Goal: Task Accomplishment & Management: Use online tool/utility

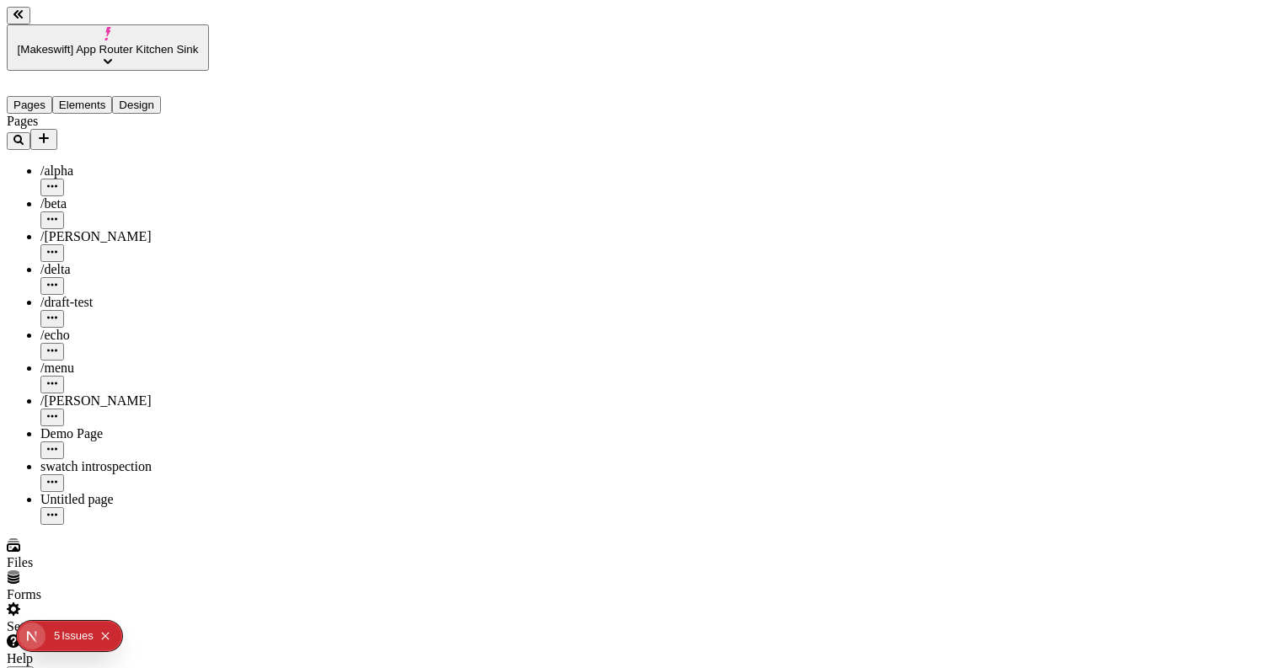
click at [27, 667] on icon "button" at bounding box center [19, 678] width 13 height 13
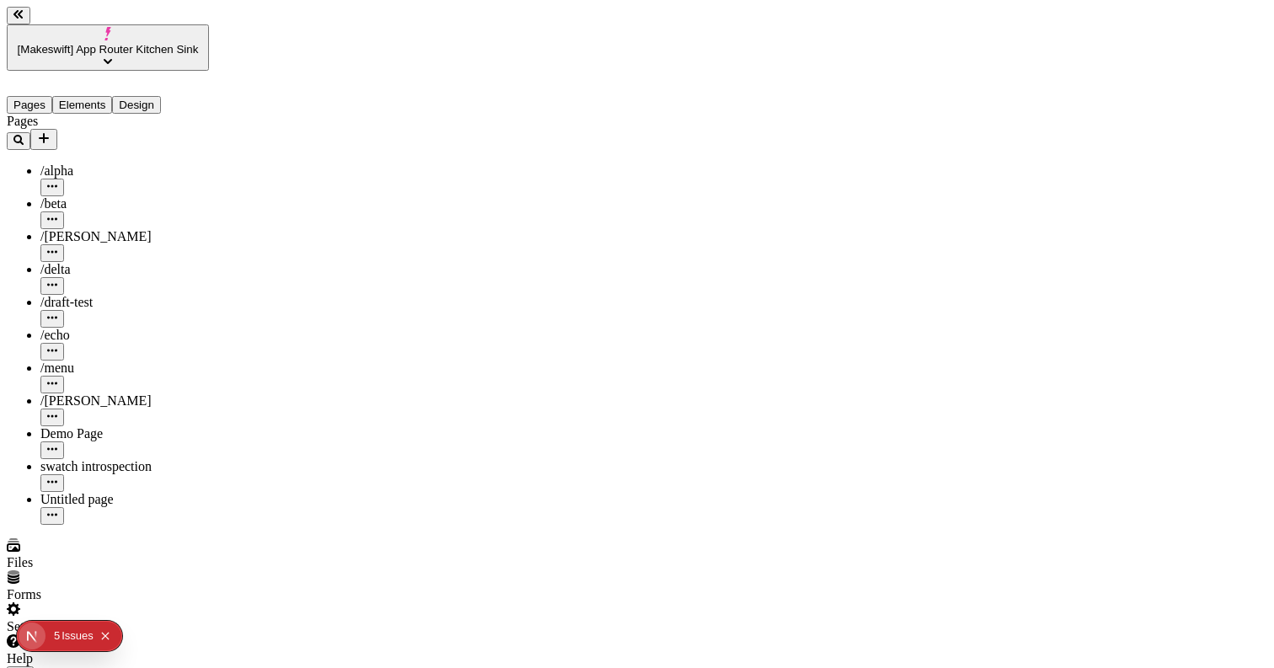
click at [27, 667] on icon "button" at bounding box center [19, 678] width 13 height 13
click at [107, 43] on span "[Makeswift] App Router Kitchen Sink" at bounding box center [108, 49] width 181 height 13
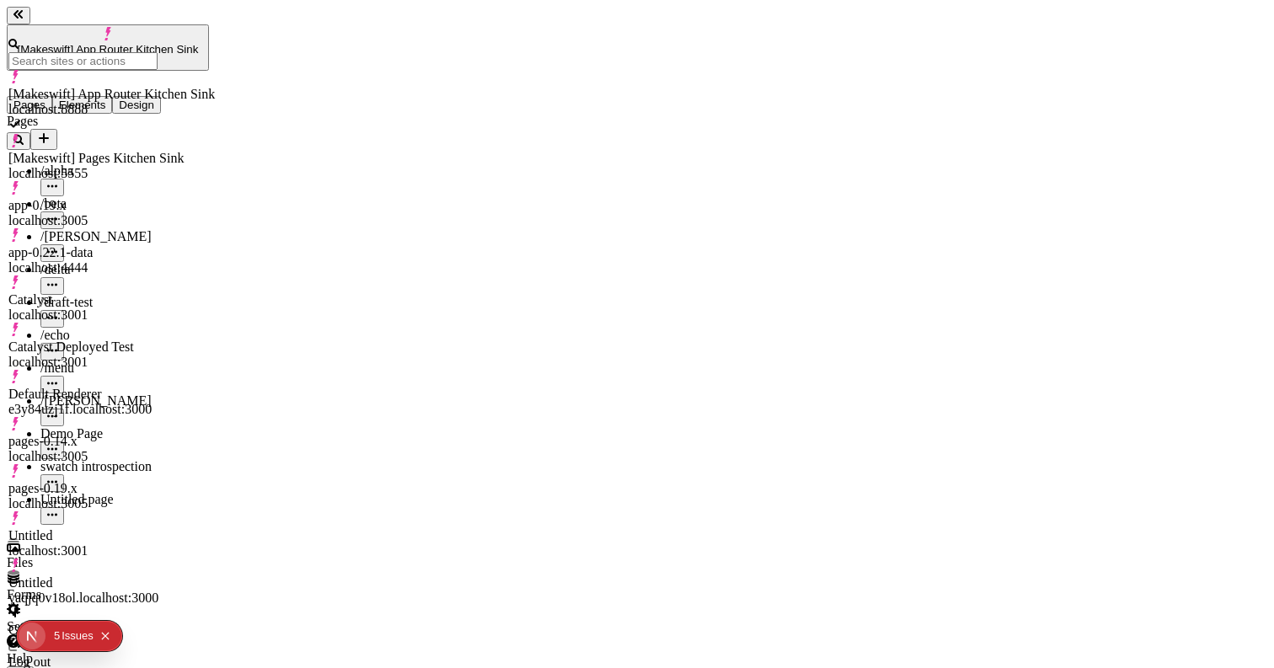
click at [104, 370] on div "Default Renderer e3y84uzj1f.localhost:3000" at bounding box center [111, 393] width 206 height 47
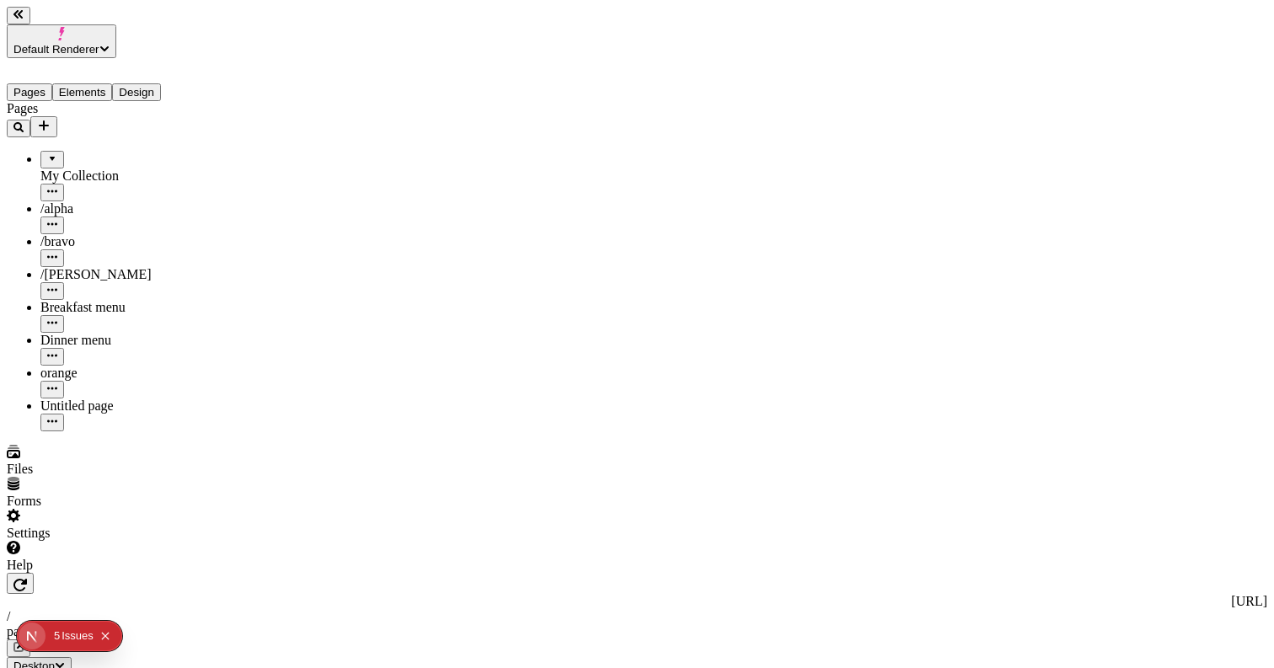
click at [116, 32] on button "Default Renderer" at bounding box center [62, 41] width 110 height 34
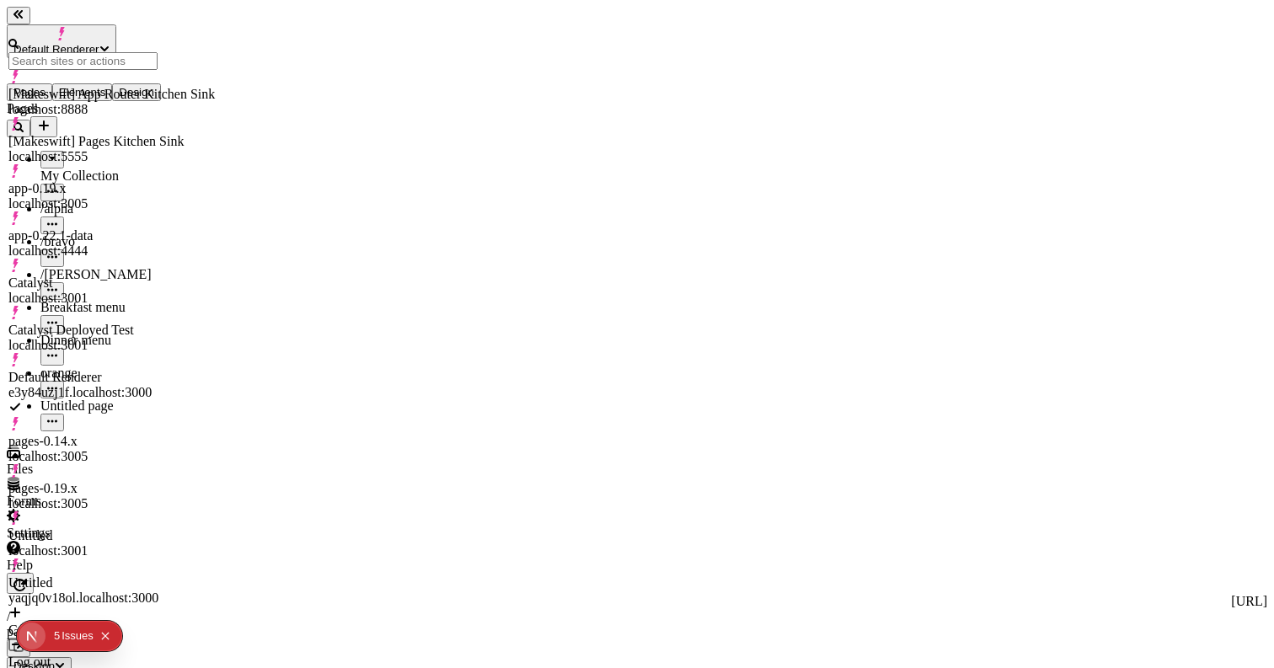
click at [208, 464] on div "pages-0.19.x localhost:3005" at bounding box center [111, 487] width 206 height 47
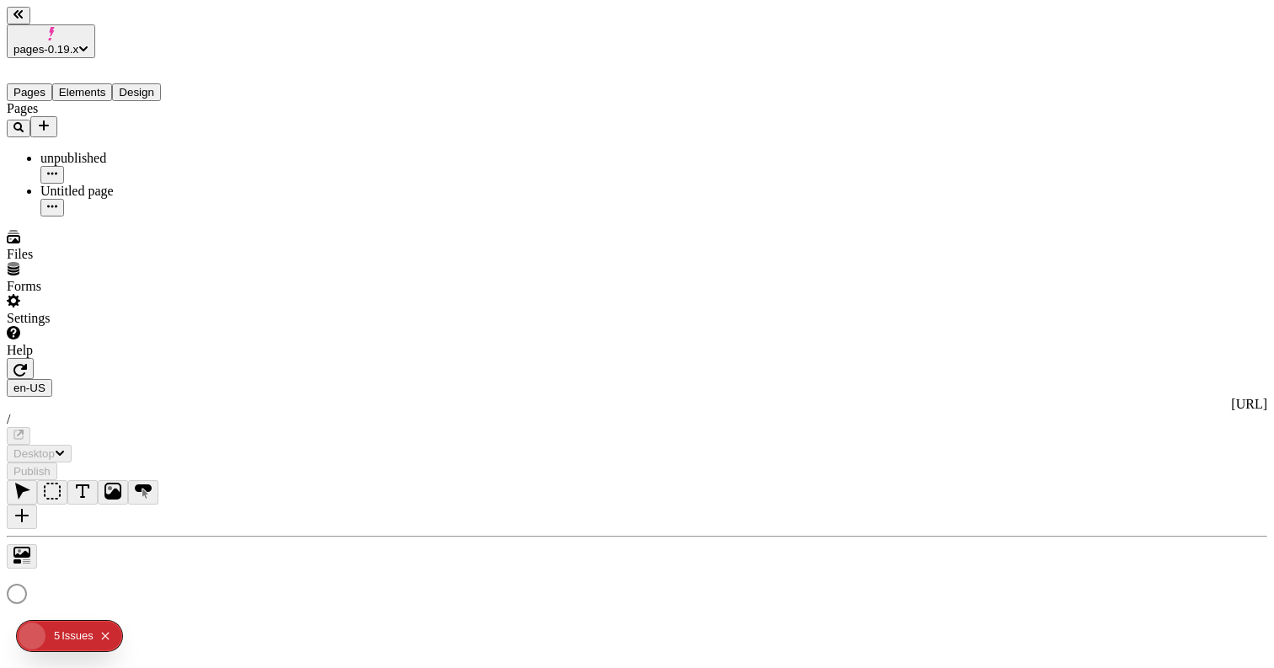
type input "/page"
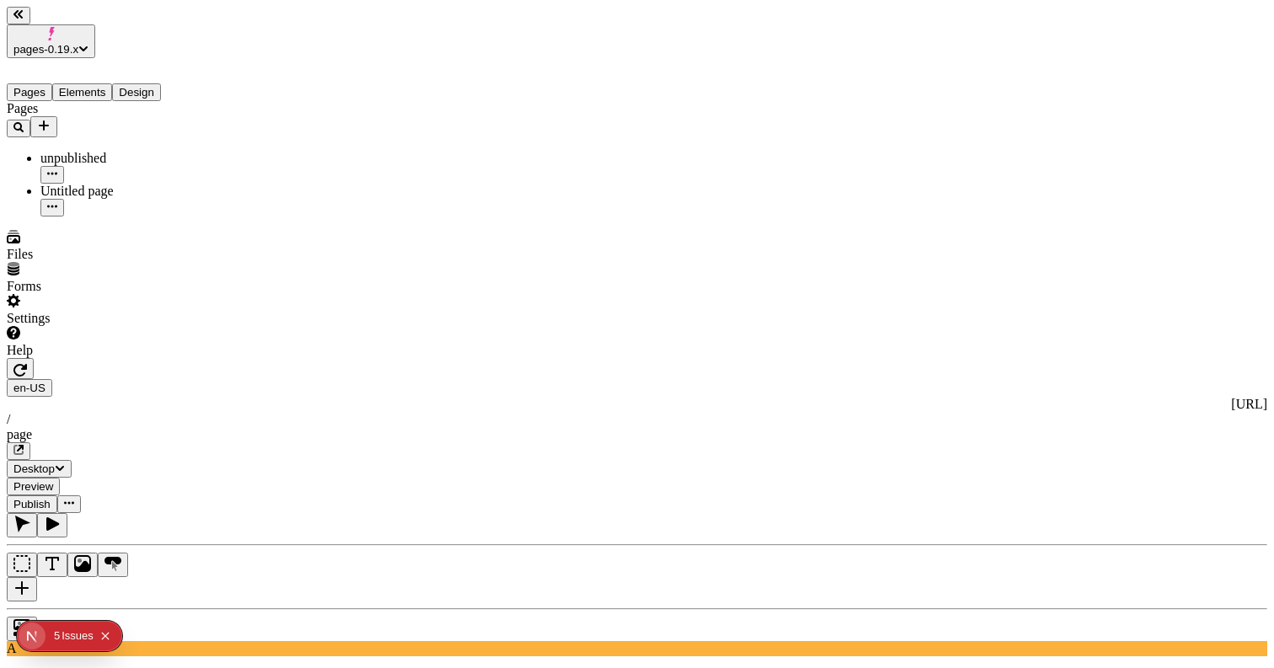
click at [37, 617] on button "button" at bounding box center [22, 629] width 30 height 24
click at [27, 364] on icon "button" at bounding box center [19, 370] width 13 height 13
